Goal: Task Accomplishment & Management: Complete application form

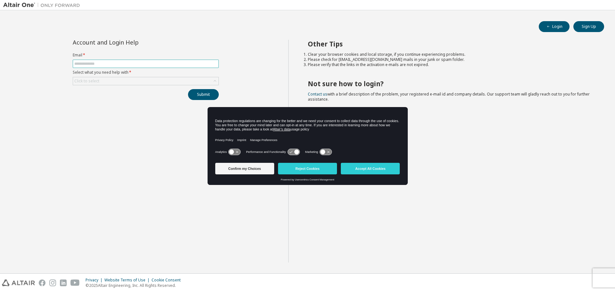
click at [154, 66] on input "text" at bounding box center [145, 63] width 143 height 5
paste input "**********"
type input "**********"
click at [160, 82] on div "Click to select" at bounding box center [145, 81] width 145 height 8
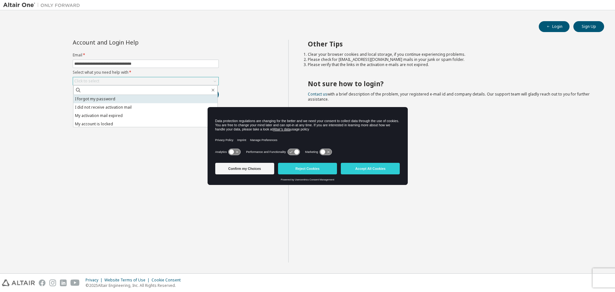
click at [141, 100] on li "I forgot my password" at bounding box center [145, 99] width 144 height 8
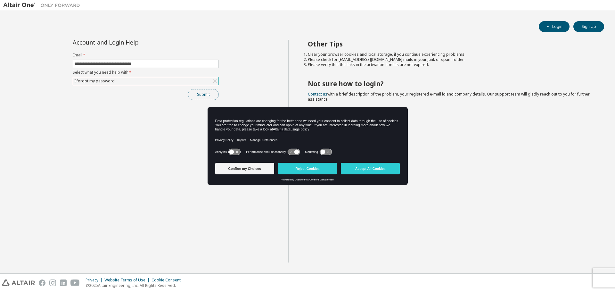
click at [207, 94] on button "Submit" at bounding box center [203, 94] width 31 height 11
click at [299, 171] on button "Reject Cookies" at bounding box center [307, 169] width 59 height 12
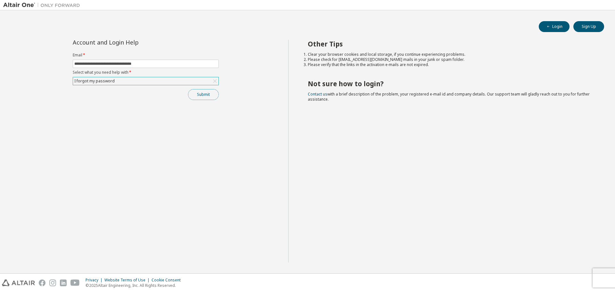
click at [205, 95] on button "Submit" at bounding box center [203, 94] width 31 height 11
click at [180, 78] on div "I forgot my password" at bounding box center [145, 81] width 145 height 8
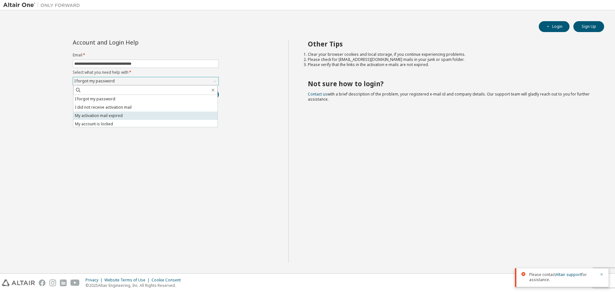
click at [146, 118] on li "My activation mail expired" at bounding box center [145, 115] width 144 height 8
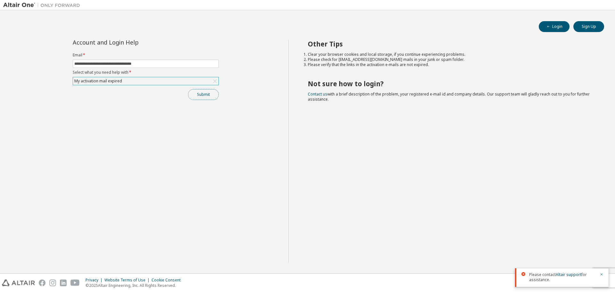
click at [198, 96] on button "Submit" at bounding box center [203, 94] width 31 height 11
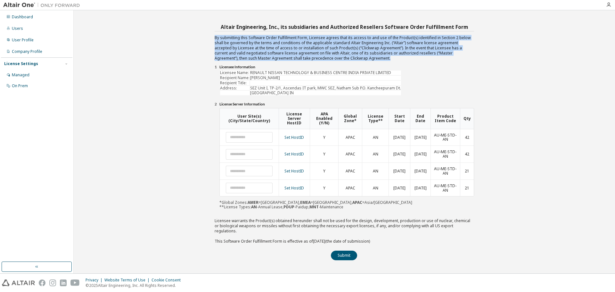
drag, startPoint x: 213, startPoint y: 38, endPoint x: 385, endPoint y: 59, distance: 172.9
click at [385, 59] on div "Altair Engineering, Inc., its subsidiaries and Authorized Resellers Software Or…" at bounding box center [344, 141] width 288 height 238
copy div "By submitting this Software Order Fulfillment Form, Licensee agrees that its ac…"
